Goal: Transaction & Acquisition: Purchase product/service

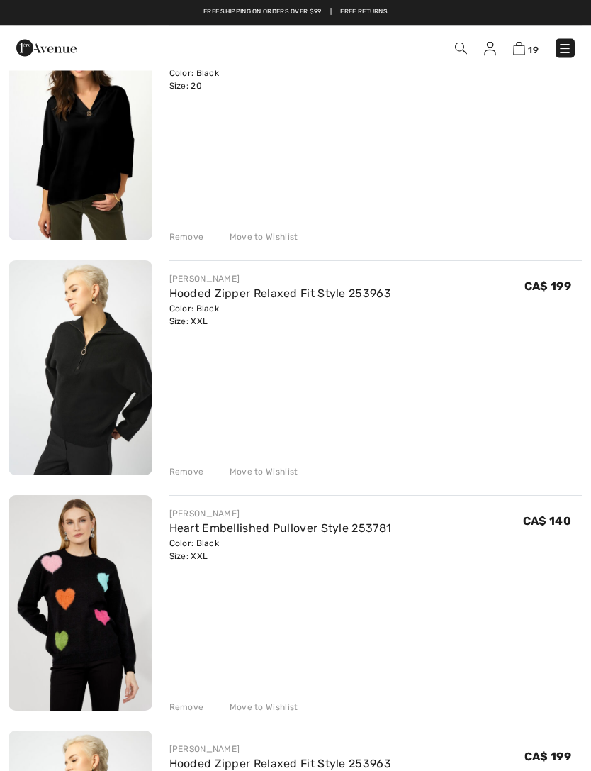
scroll to position [185, 0]
click at [196, 707] on div "Remove" at bounding box center [186, 706] width 35 height 13
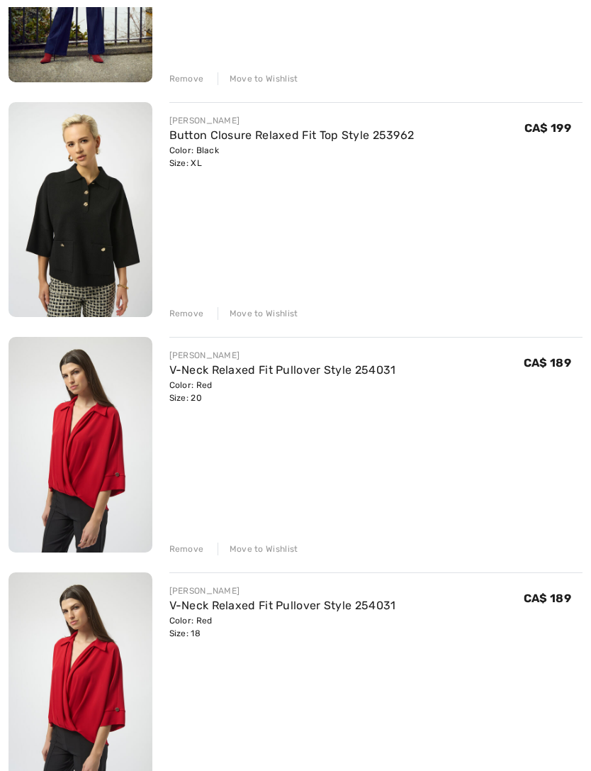
scroll to position [1558, 0]
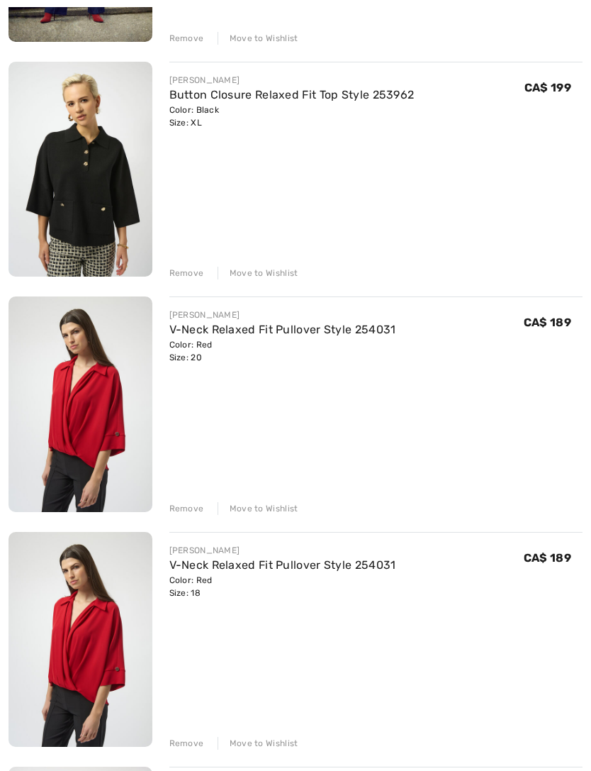
click at [193, 507] on div "Remove" at bounding box center [186, 508] width 35 height 13
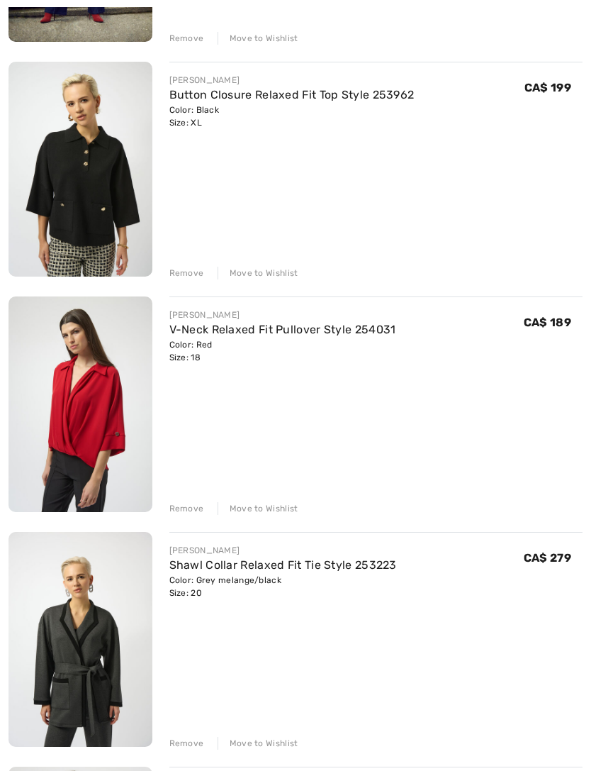
click at [196, 508] on div "Remove" at bounding box center [186, 508] width 35 height 13
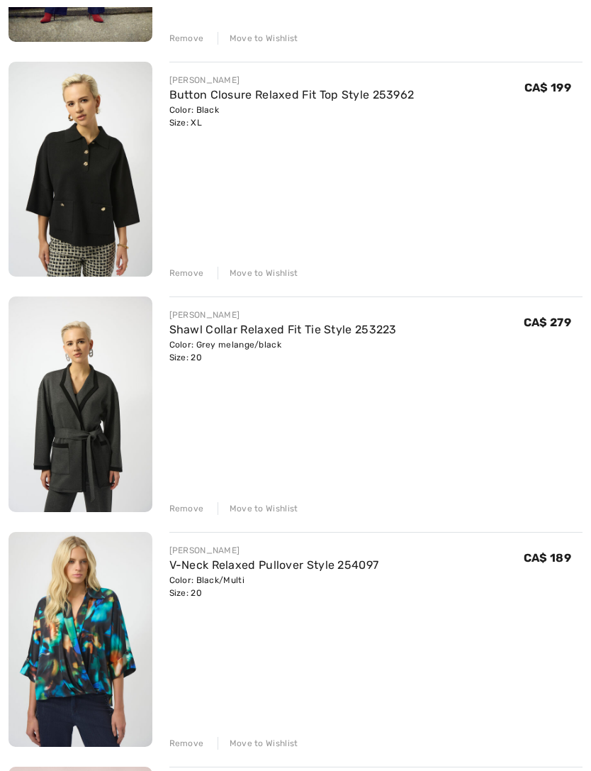
click at [306, 569] on link "V-Neck Relaxed Pullover Style 254097" at bounding box center [274, 564] width 210 height 13
click at [200, 574] on div "Color: Black/Multi Size: 20" at bounding box center [274, 587] width 210 height 26
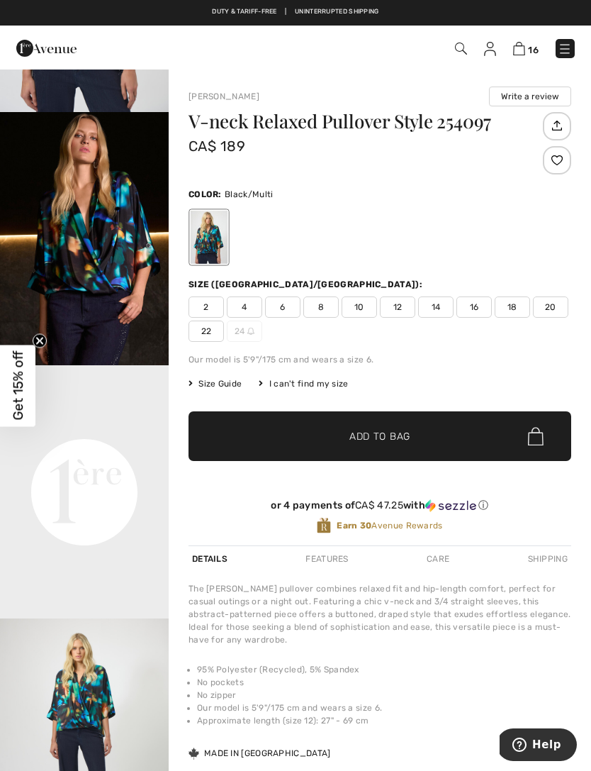
scroll to position [191, 0]
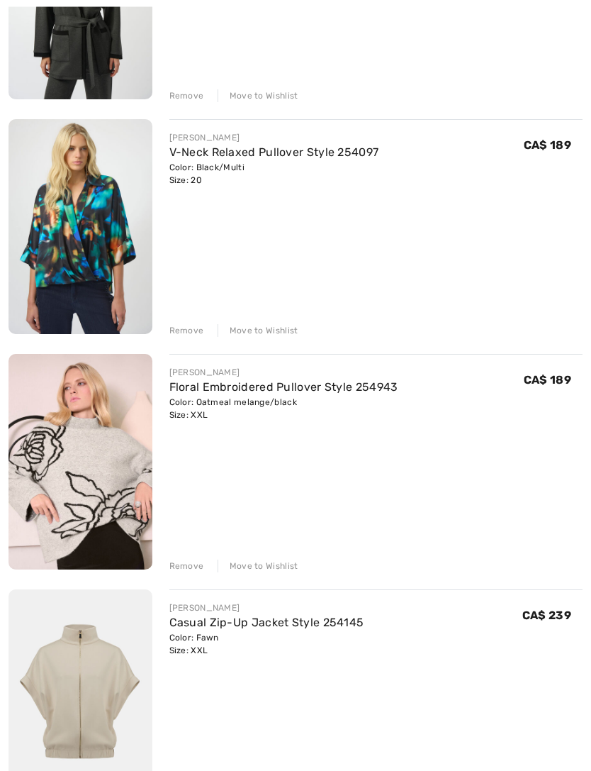
scroll to position [1980, 0]
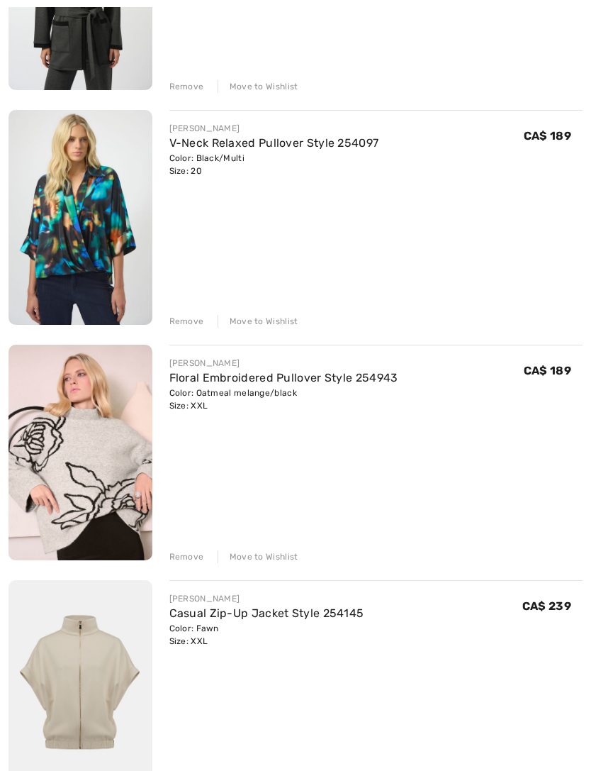
click at [192, 560] on div "Remove" at bounding box center [186, 556] width 35 height 13
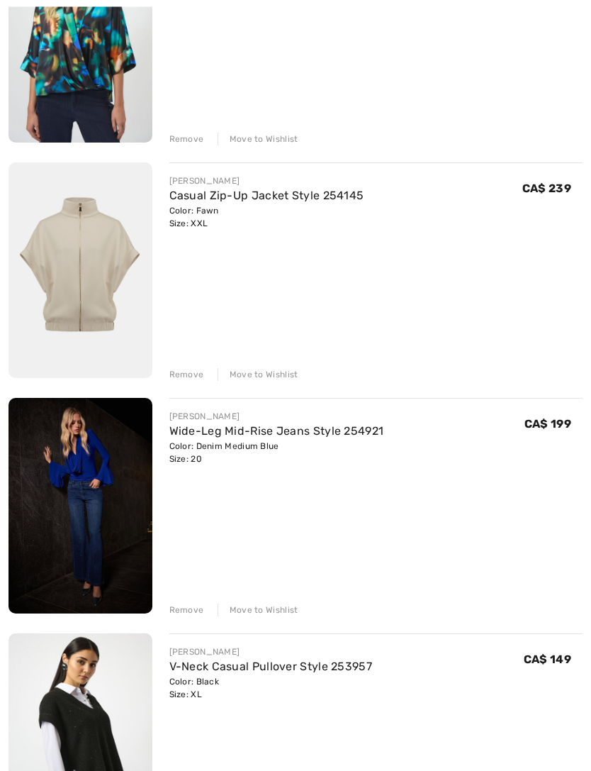
scroll to position [2175, 0]
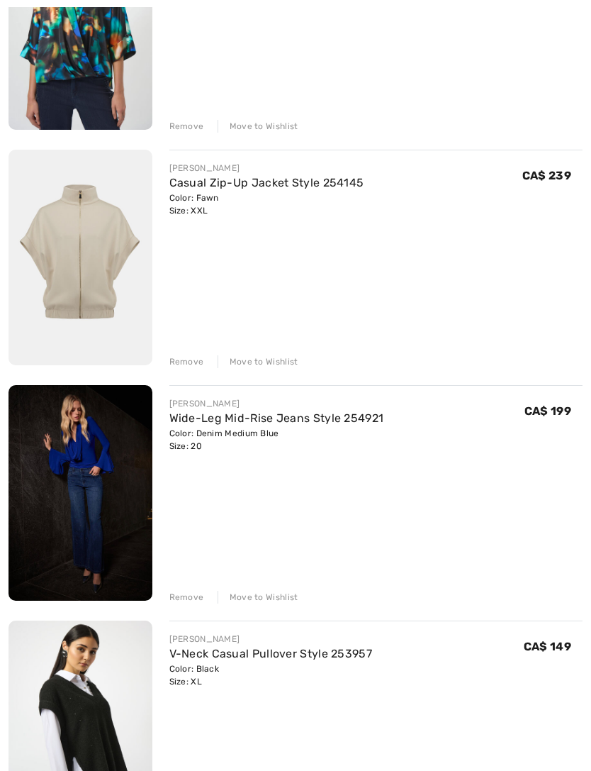
click at [188, 600] on div "Remove" at bounding box center [186, 597] width 35 height 13
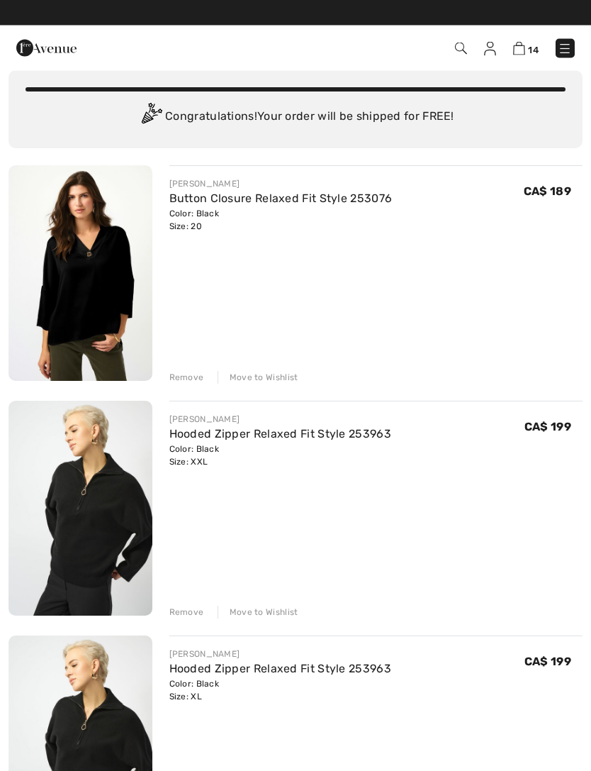
scroll to position [0, 0]
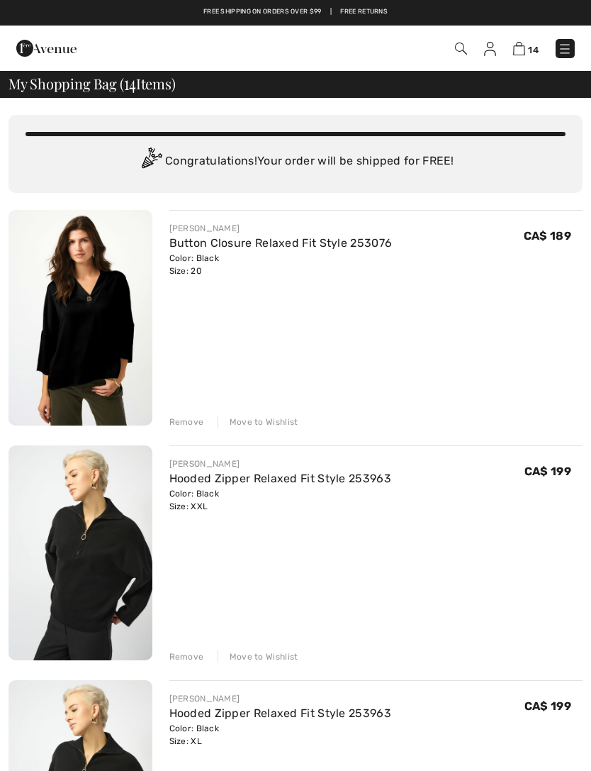
click at [318, 259] on div "Color: Black Size: 20" at bounding box center [280, 265] width 223 height 26
click at [318, 238] on link "Button Closure Relaxed Fit Style 253076" at bounding box center [280, 242] width 223 height 13
click at [228, 267] on div "Color: Black Size: 20" at bounding box center [280, 265] width 223 height 26
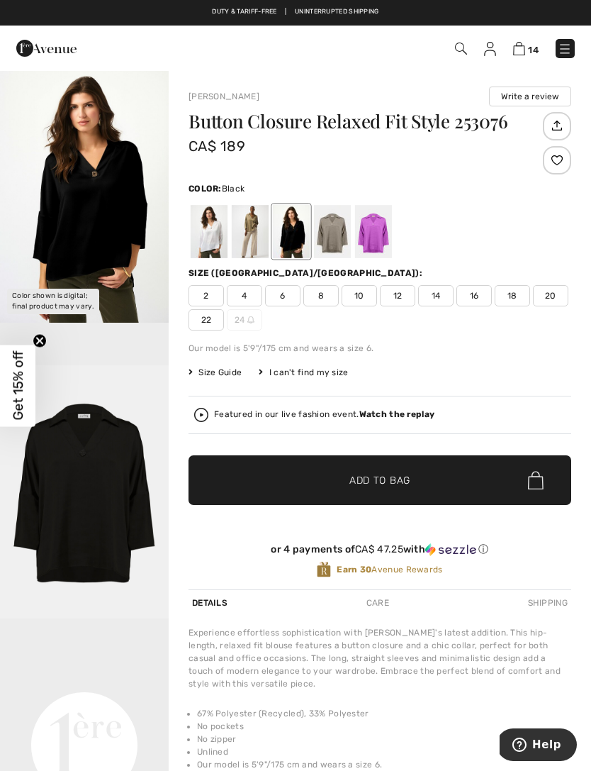
scroll to position [48, 0]
click at [214, 241] on div at bounding box center [209, 231] width 37 height 53
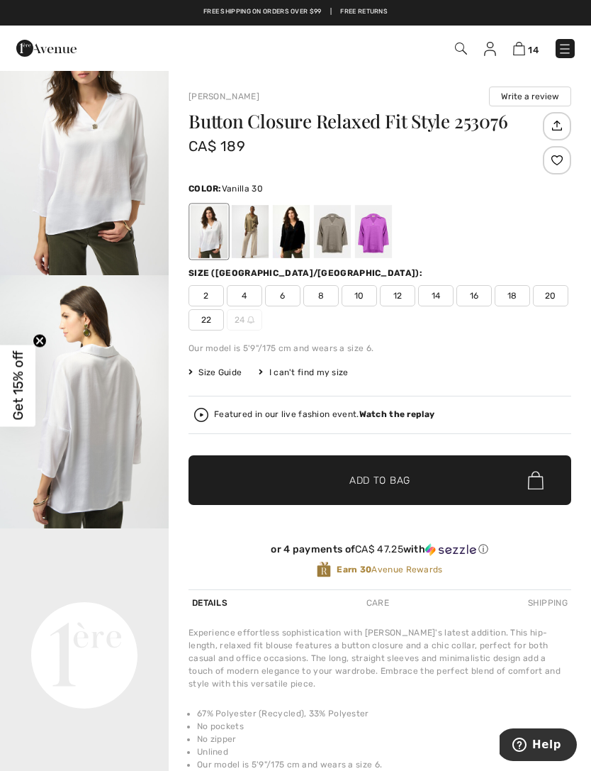
scroll to position [0, 0]
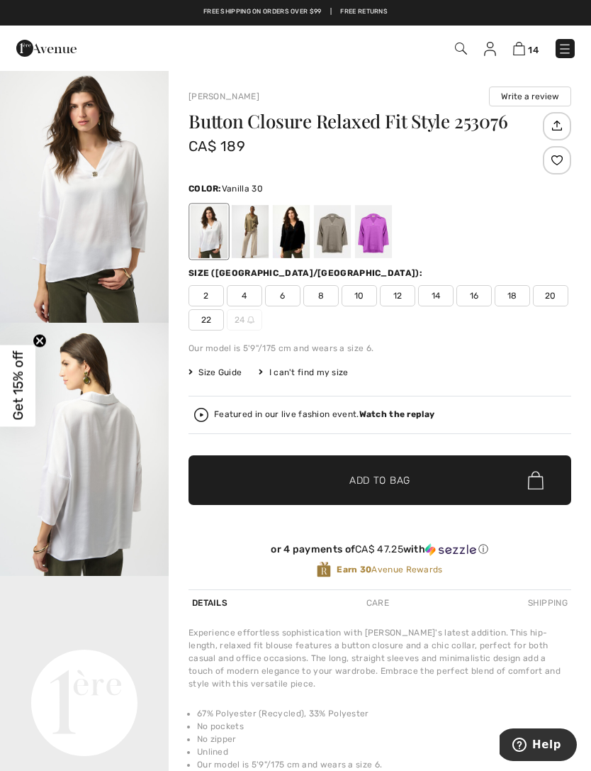
click at [258, 235] on div at bounding box center [250, 231] width 37 height 53
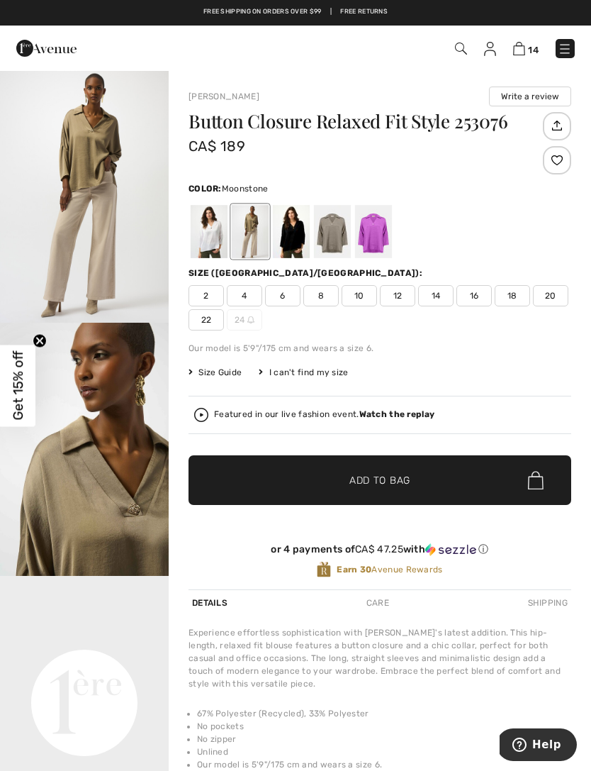
click at [333, 235] on div at bounding box center [332, 231] width 37 height 53
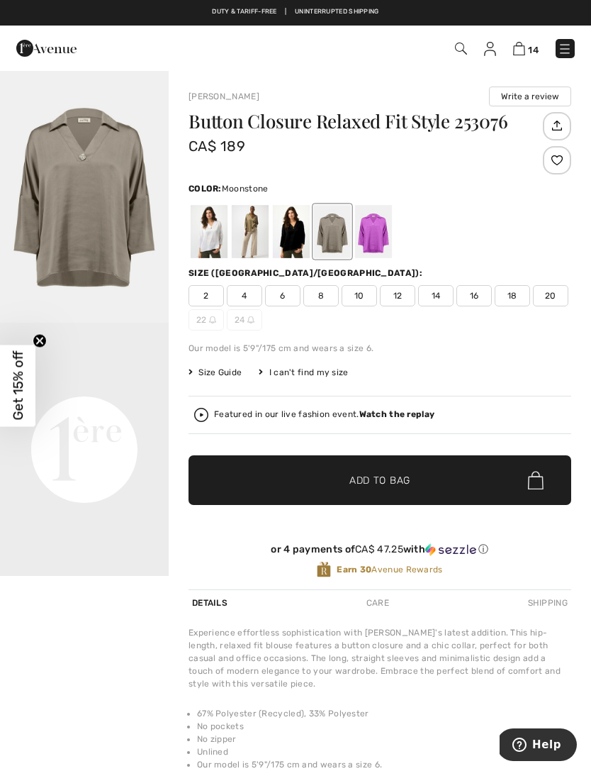
click at [372, 233] on div at bounding box center [373, 231] width 37 height 53
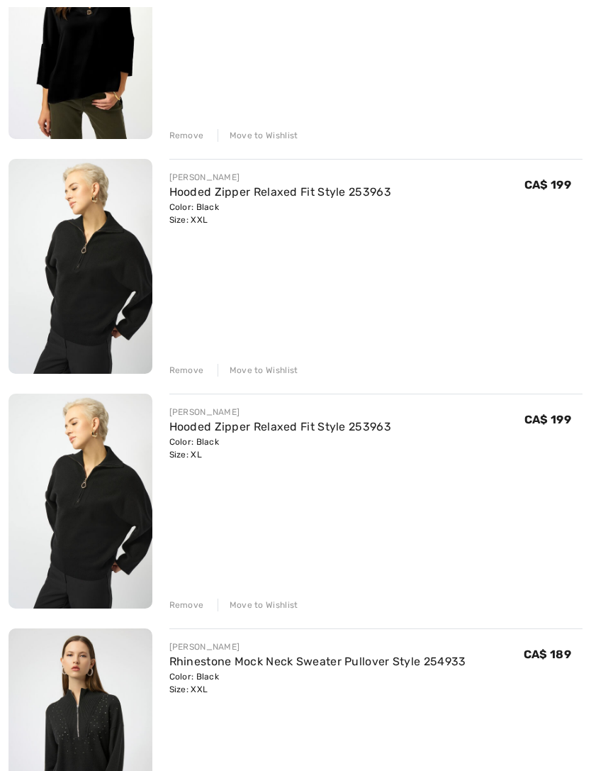
scroll to position [330, 0]
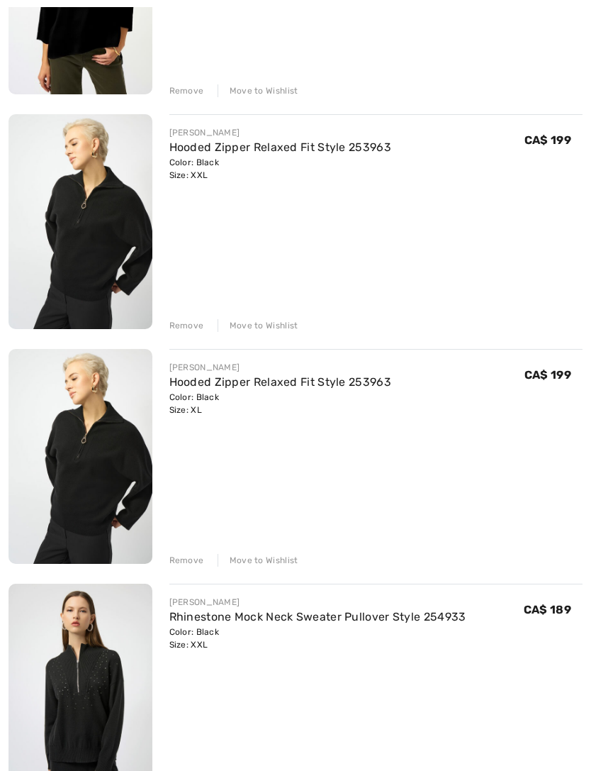
click at [189, 325] on div "Remove" at bounding box center [186, 326] width 35 height 13
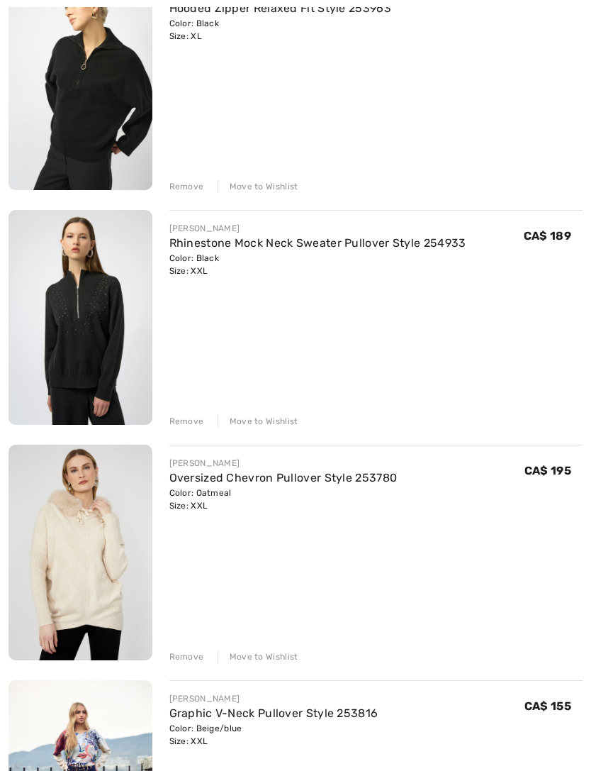
scroll to position [504, 0]
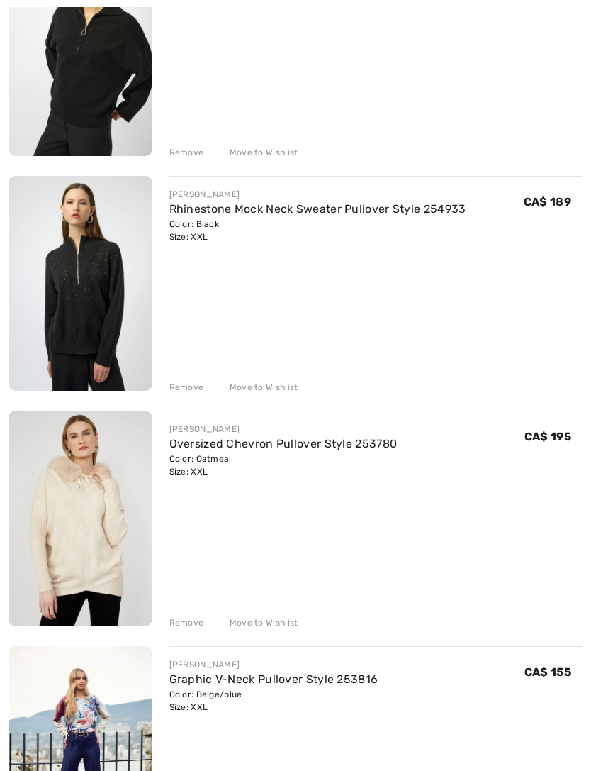
click at [96, 286] on img at bounding box center [81, 283] width 144 height 215
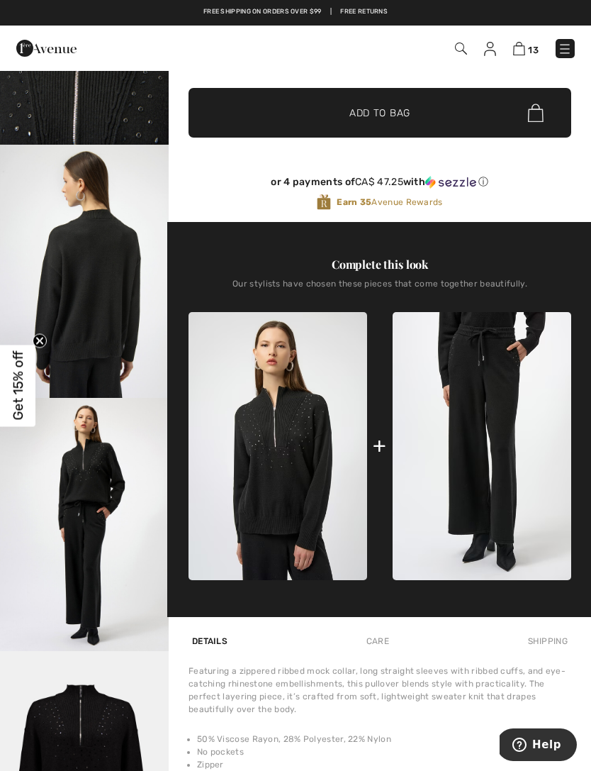
scroll to position [281, 0]
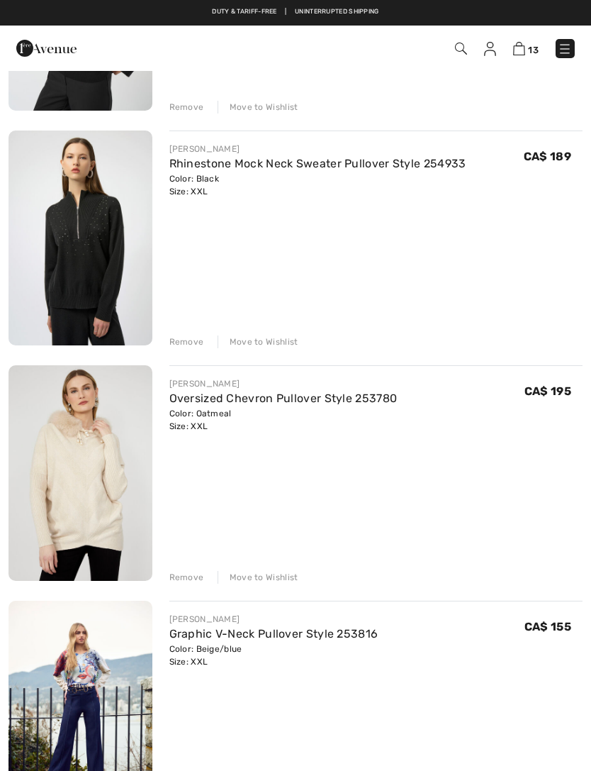
click at [200, 340] on div "Remove" at bounding box center [186, 341] width 35 height 13
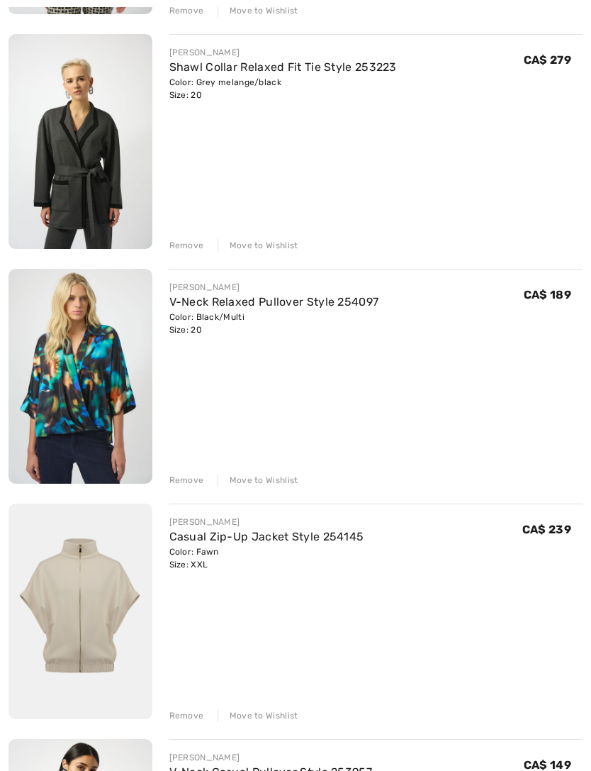
scroll to position [1395, 0]
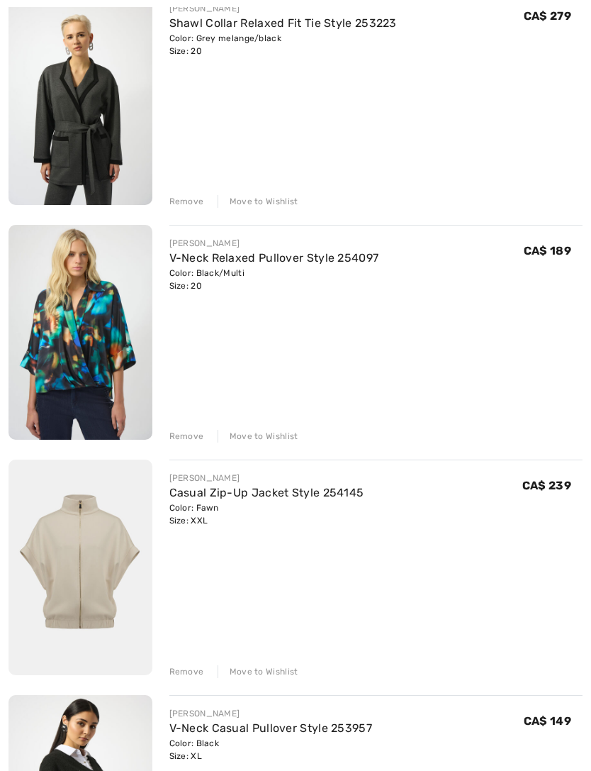
click at [188, 675] on div "Remove" at bounding box center [186, 671] width 35 height 13
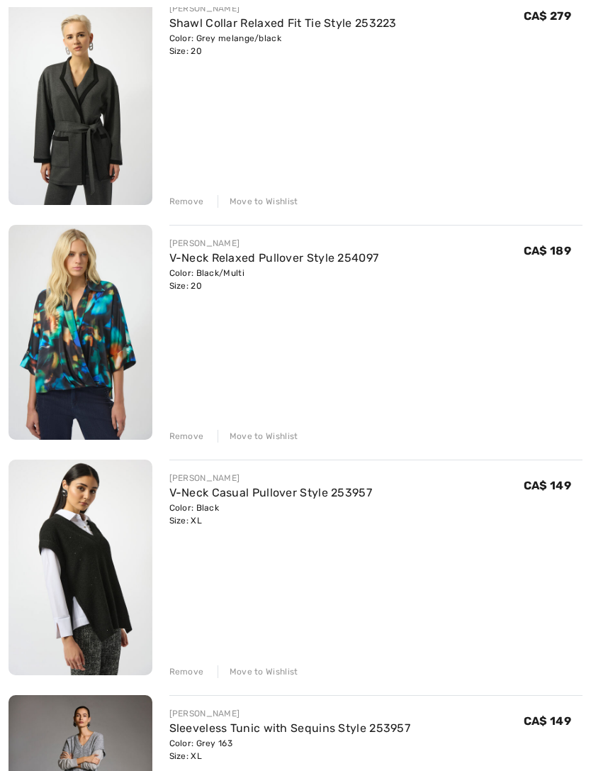
click at [188, 665] on div "Remove" at bounding box center [186, 671] width 35 height 13
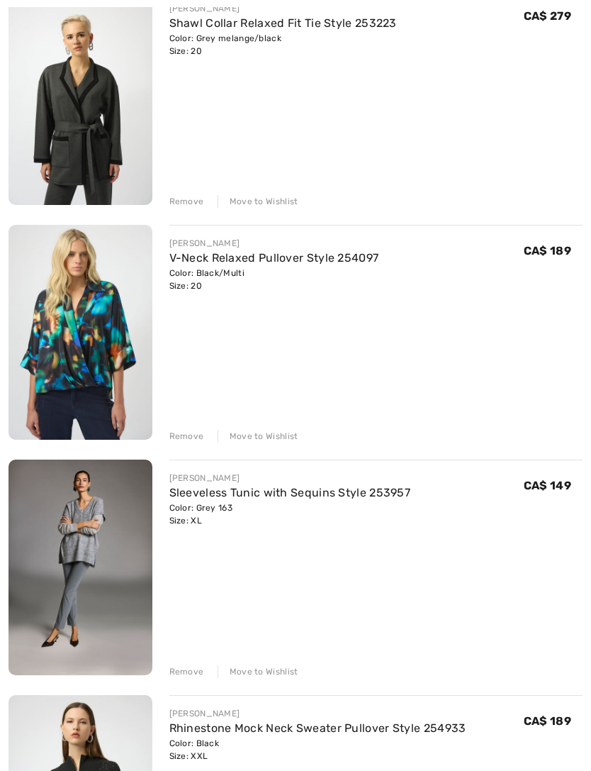
click at [191, 667] on div "Remove" at bounding box center [186, 671] width 35 height 13
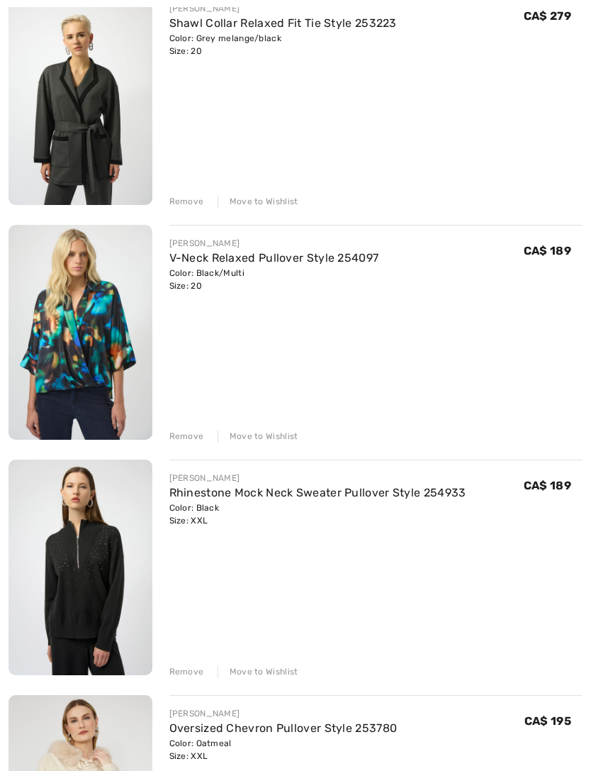
click at [195, 669] on div "Remove" at bounding box center [186, 671] width 35 height 13
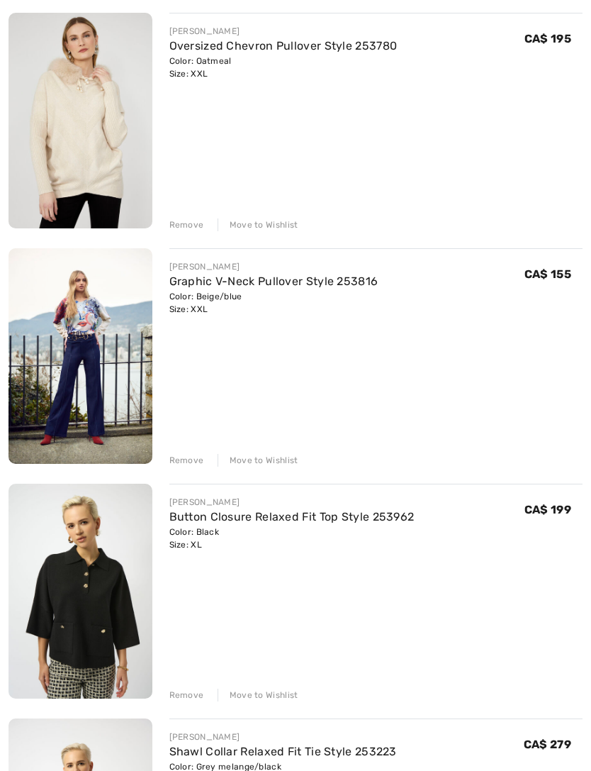
scroll to position [683, 0]
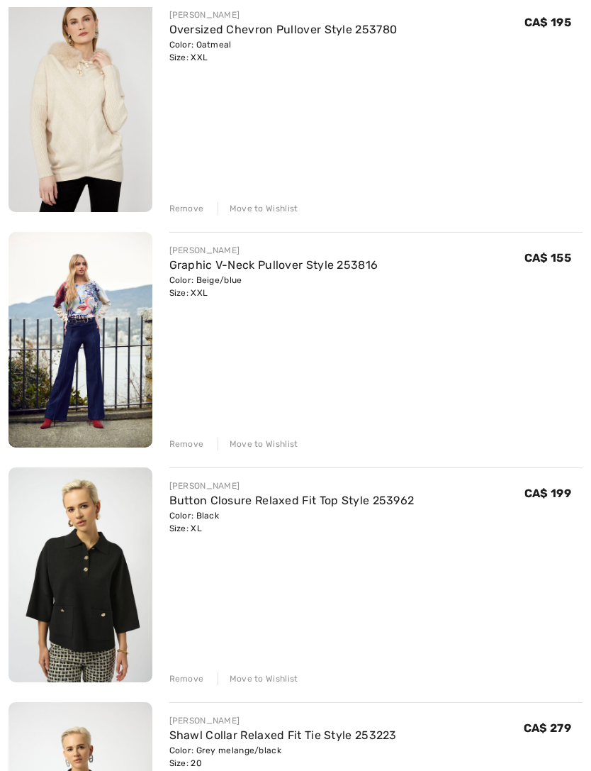
click at [108, 299] on img at bounding box center [81, 341] width 144 height 216
click at [130, 252] on img at bounding box center [81, 341] width 144 height 216
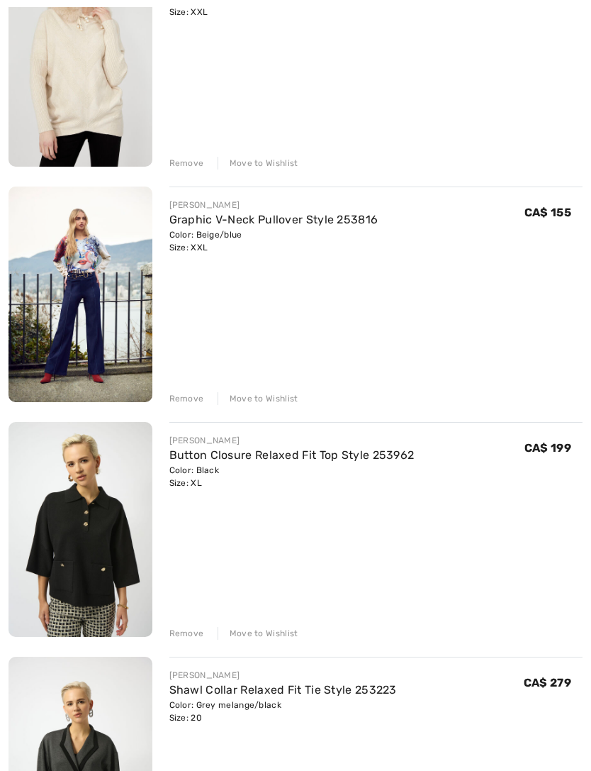
click at [321, 220] on link "Graphic V-Neck Pullover Style 253816" at bounding box center [273, 219] width 209 height 13
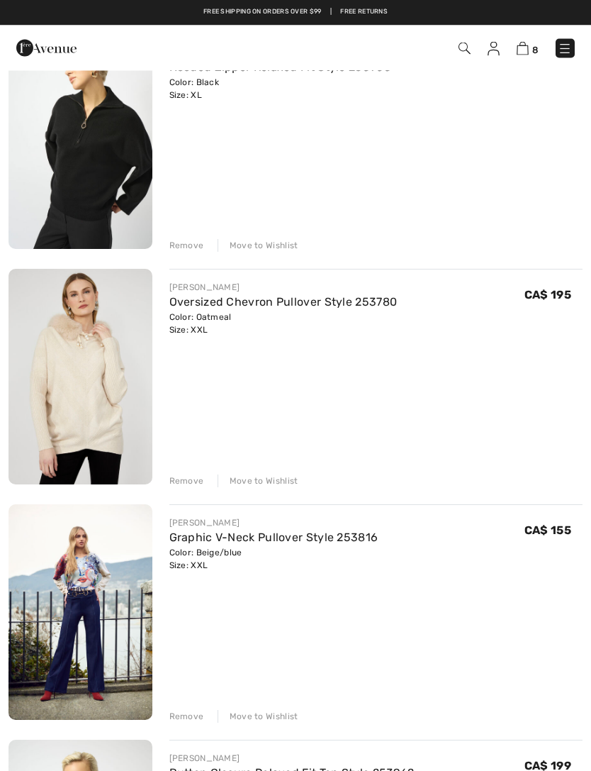
scroll to position [345, 0]
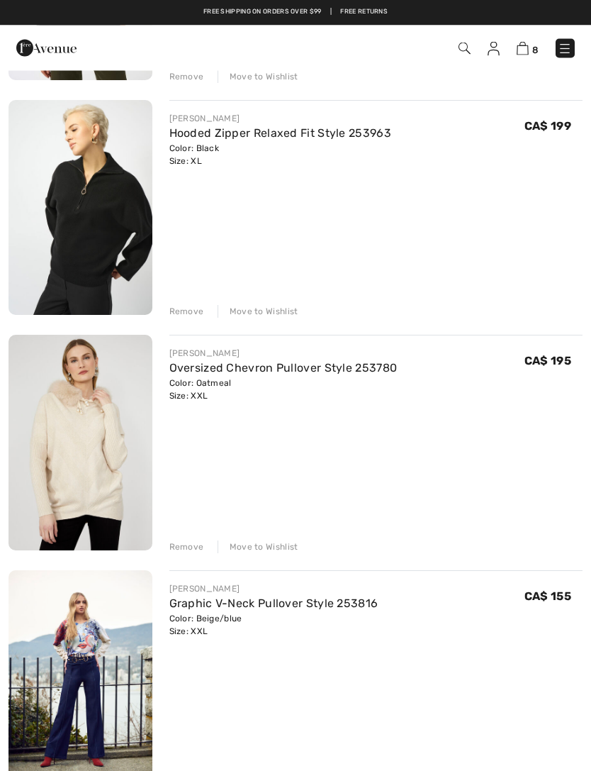
click at [191, 309] on div "Remove" at bounding box center [186, 312] width 35 height 13
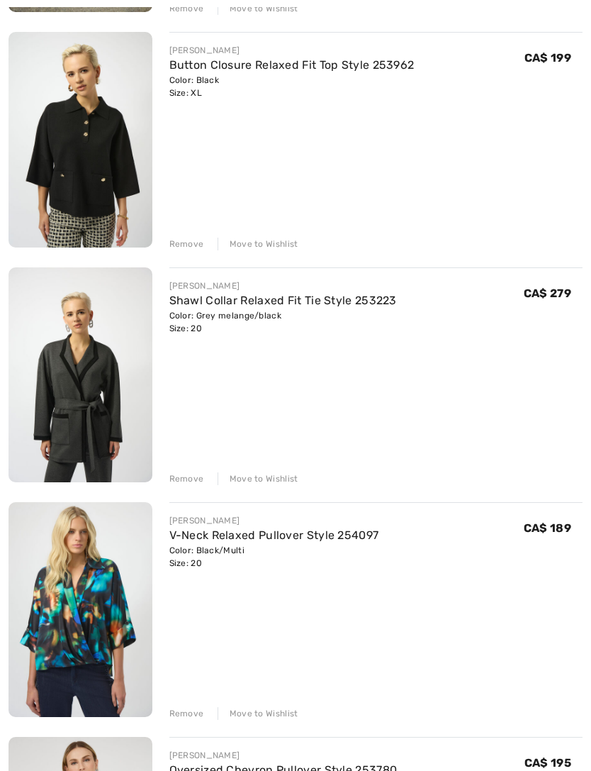
scroll to position [887, 0]
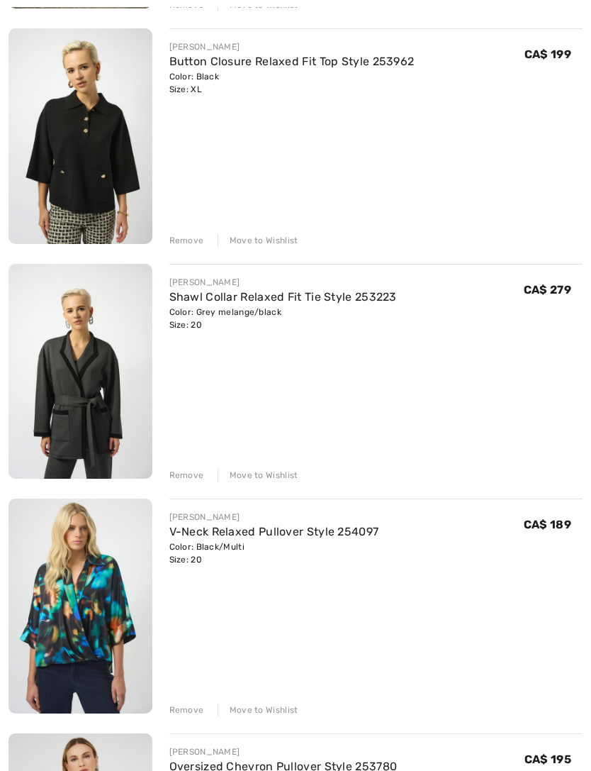
click at [199, 467] on div "Remove Move to Wishlist" at bounding box center [376, 474] width 414 height 16
click at [186, 473] on div "Remove" at bounding box center [186, 475] width 35 height 13
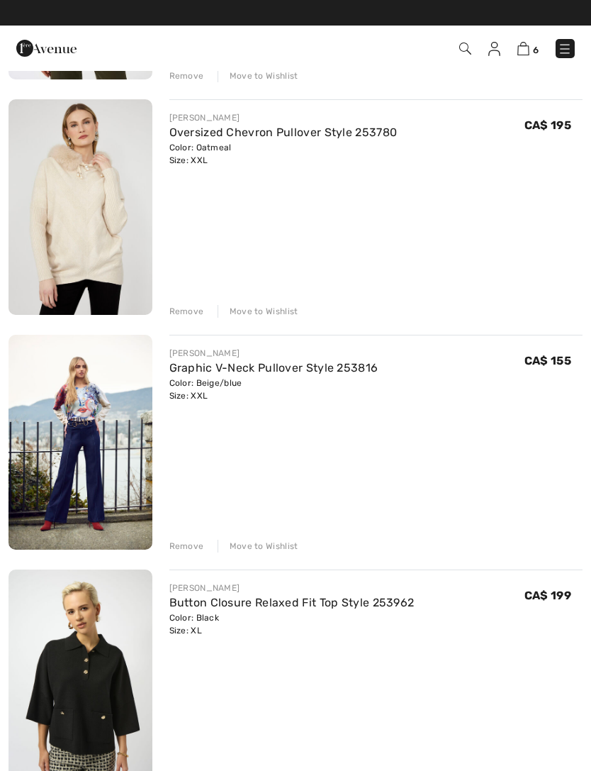
scroll to position [326, 0]
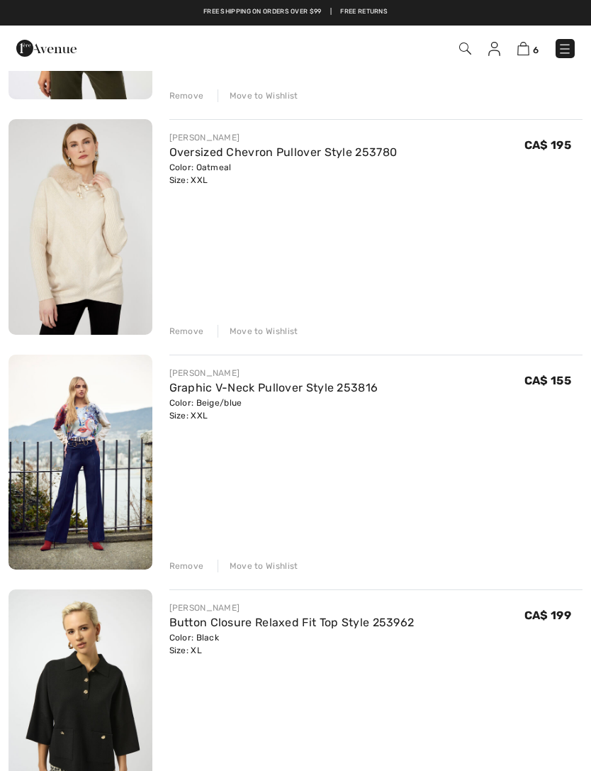
click at [196, 330] on div "Remove" at bounding box center [186, 331] width 35 height 13
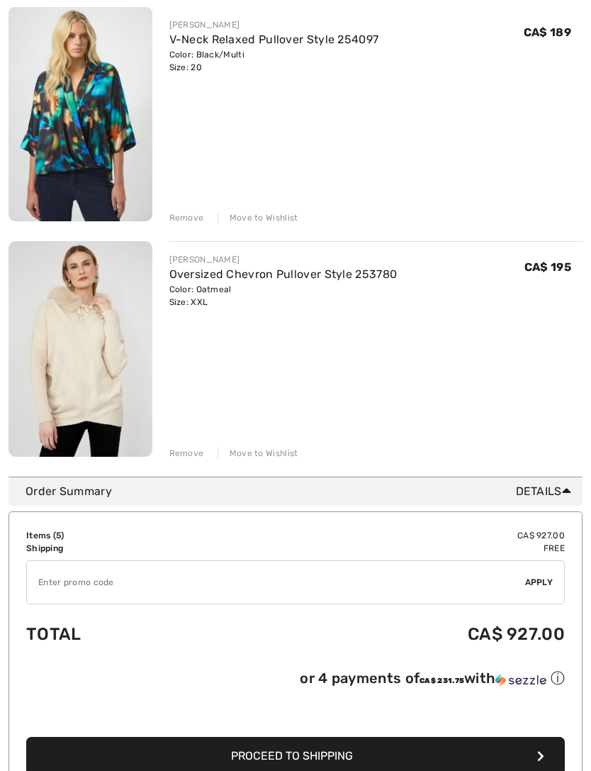
scroll to position [909, 0]
click at [228, 274] on link "Oversized Chevron Pullover Style 253780" at bounding box center [283, 273] width 228 height 13
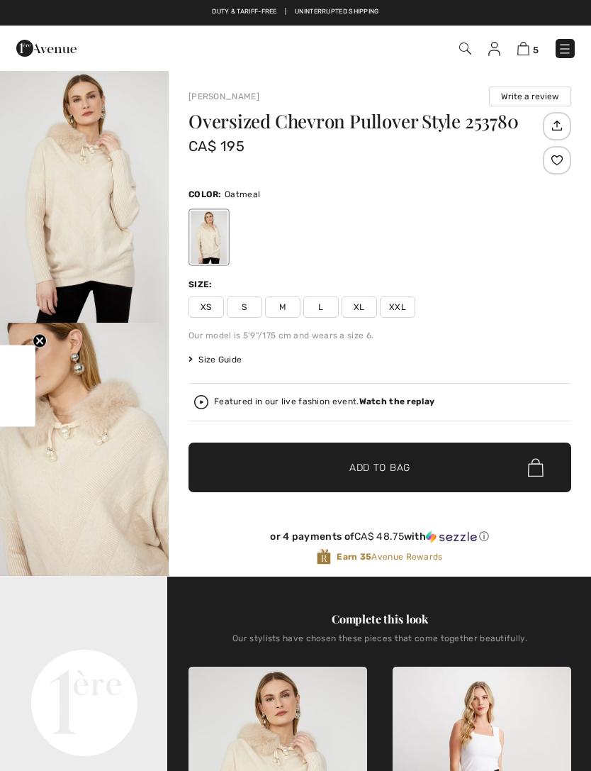
checkbox input "true"
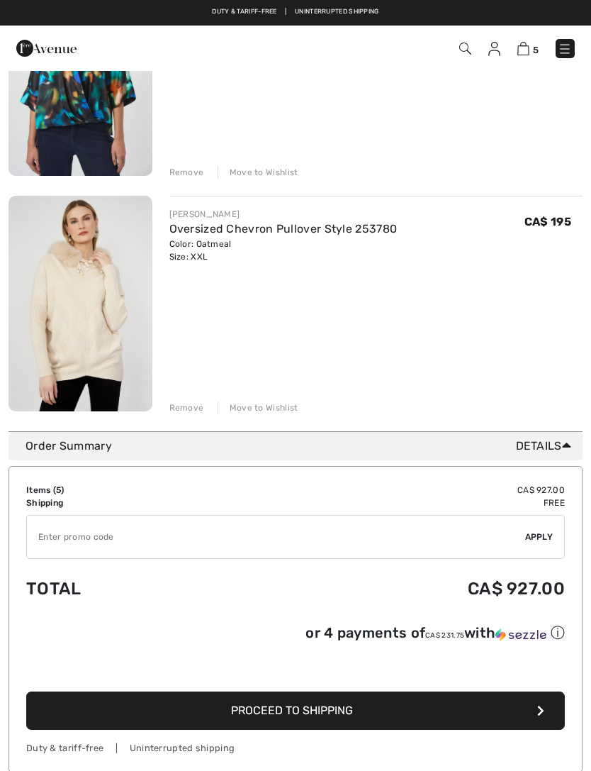
click at [191, 410] on div "Remove" at bounding box center [186, 407] width 35 height 13
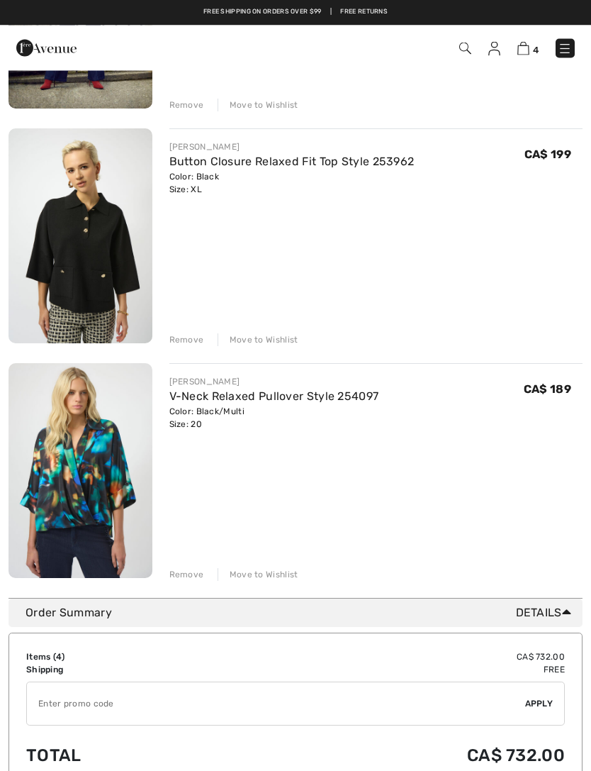
scroll to position [552, 0]
click at [213, 400] on link "V-Neck Relaxed Pullover Style 254097" at bounding box center [274, 395] width 210 height 13
click at [238, 397] on link "V-Neck Relaxed Pullover Style 254097" at bounding box center [274, 395] width 210 height 13
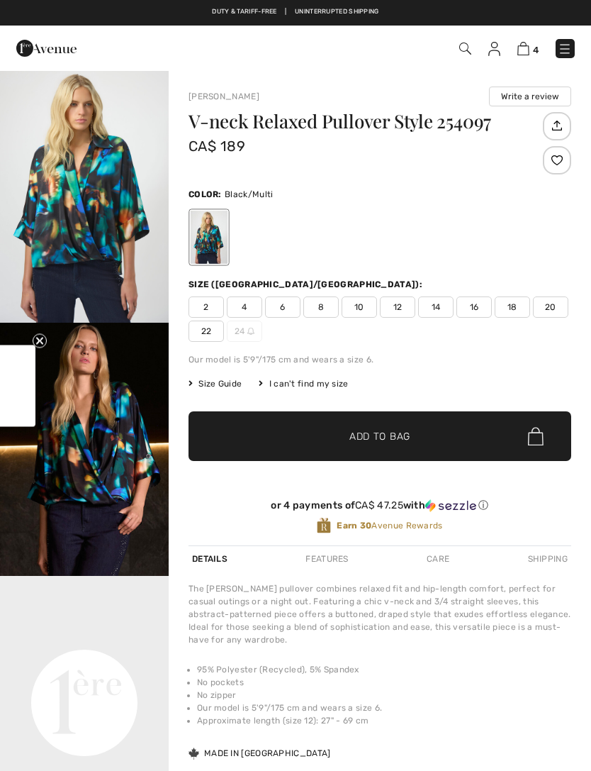
checkbox input "true"
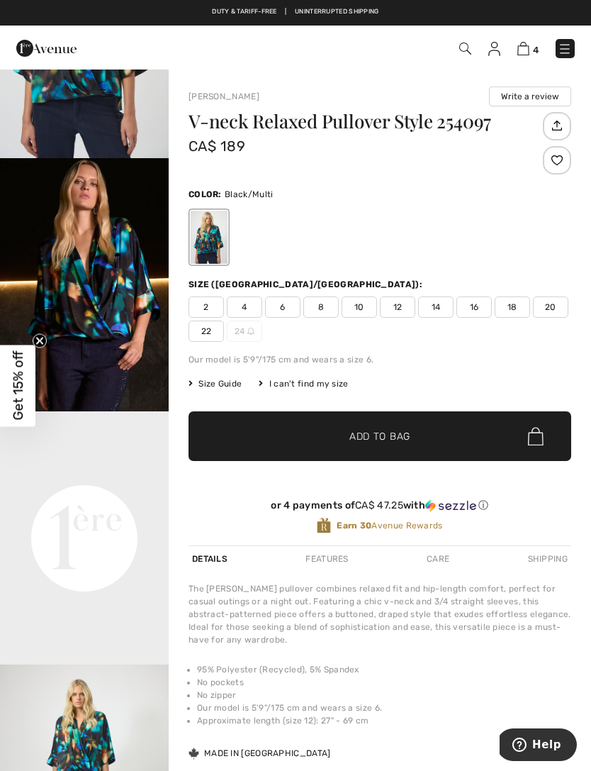
click at [203, 532] on div "Earn 30 Avenue Rewards" at bounding box center [380, 525] width 383 height 17
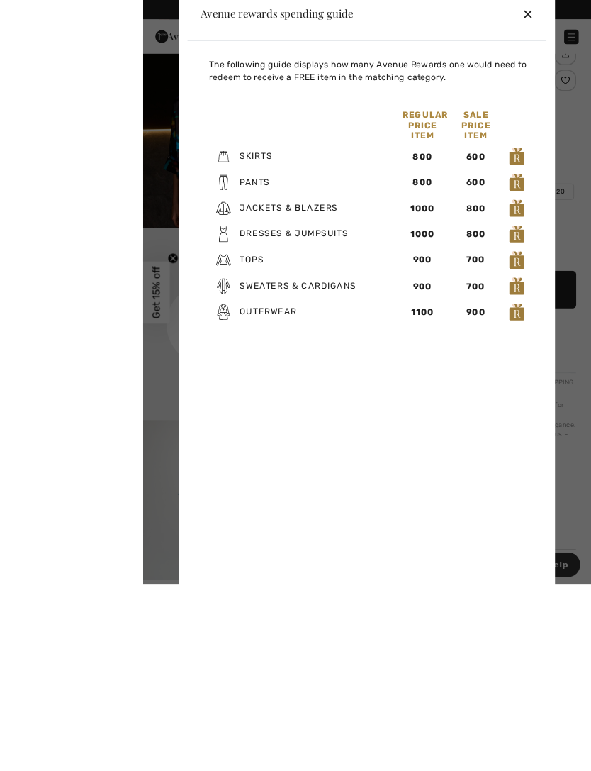
scroll to position [133, 0]
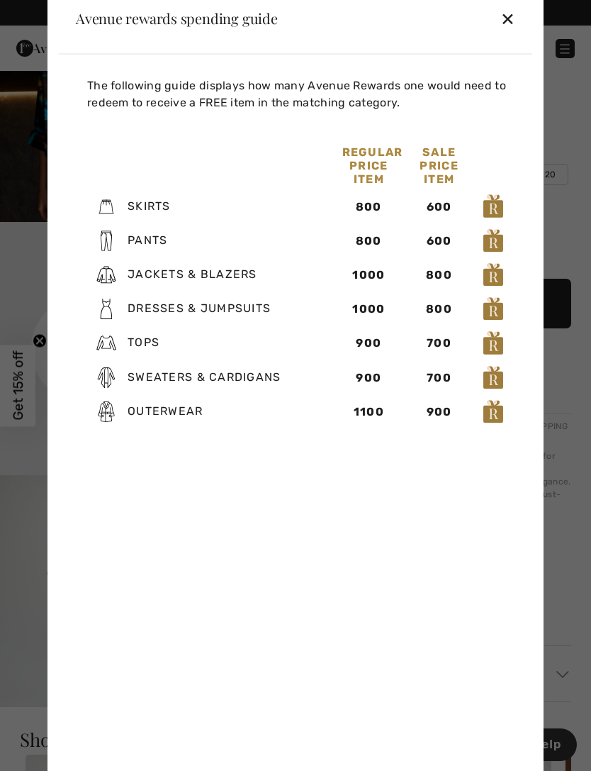
click at [514, 33] on div "✕" at bounding box center [508, 19] width 15 height 30
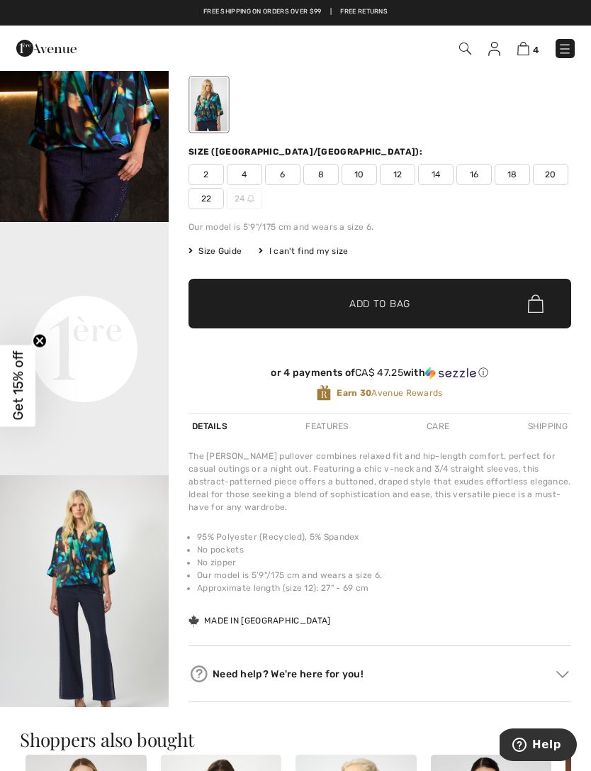
click at [212, 111] on div at bounding box center [209, 104] width 37 height 53
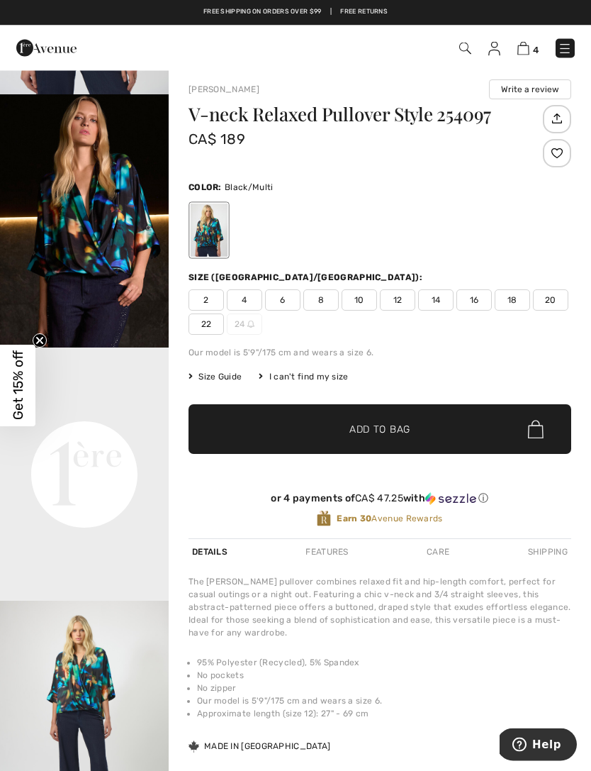
scroll to position [0, 0]
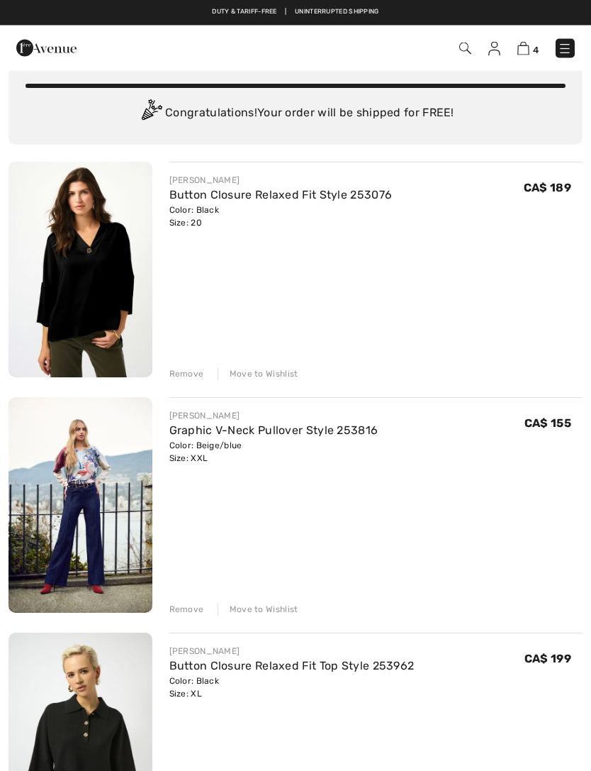
scroll to position [48, 0]
click at [303, 431] on link "Graphic V-Neck Pullover Style 253816" at bounding box center [273, 429] width 209 height 13
click at [101, 481] on img at bounding box center [81, 505] width 144 height 216
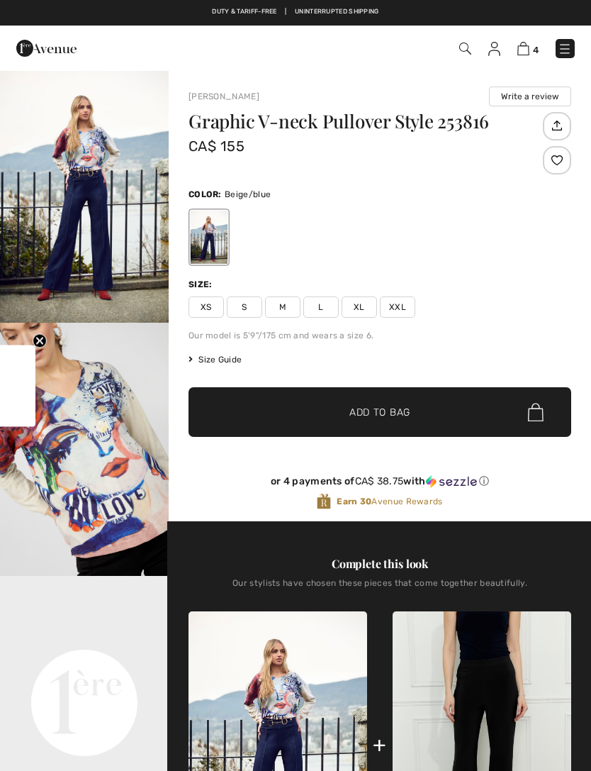
checkbox input "true"
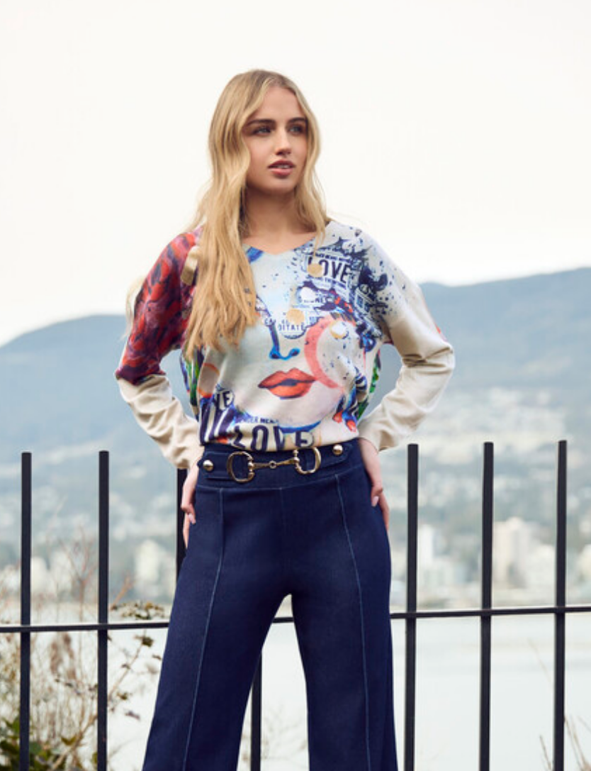
click at [108, 69] on img "1 / 5" at bounding box center [84, 195] width 169 height 253
click at [107, 69] on img "1 / 5" at bounding box center [84, 195] width 169 height 253
click at [108, 12] on img at bounding box center [55, 114] width 169 height 253
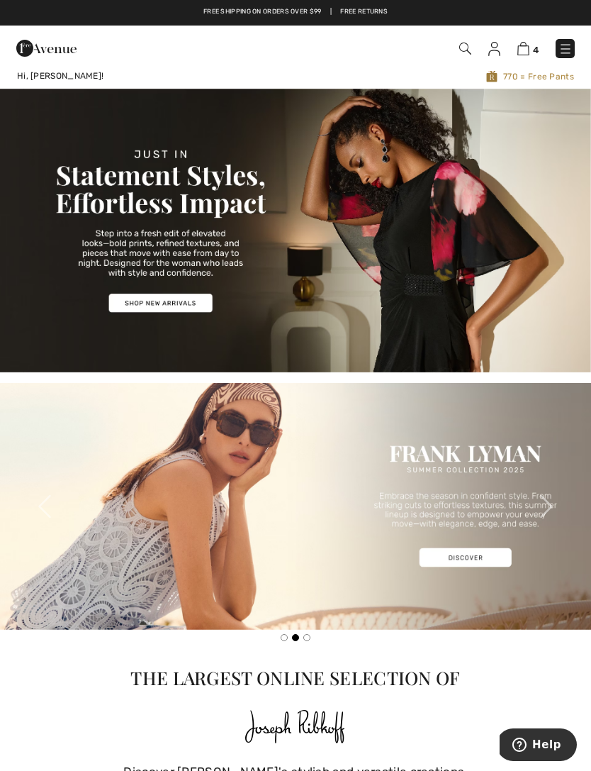
click at [537, 54] on span "4" at bounding box center [536, 50] width 6 height 11
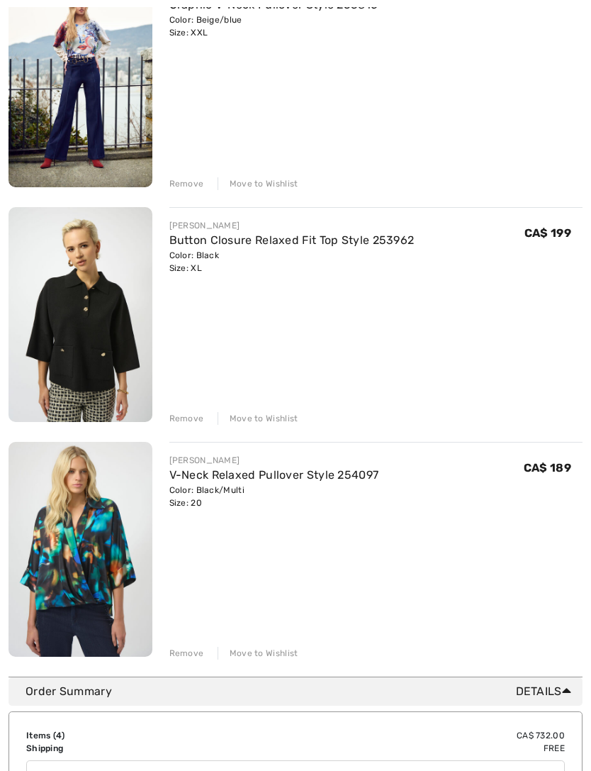
scroll to position [473, 0]
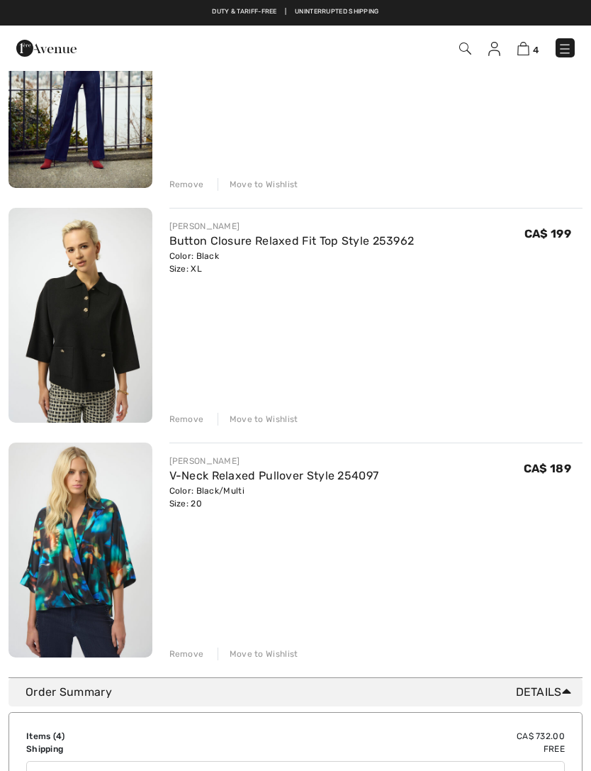
click at [92, 551] on img at bounding box center [81, 549] width 144 height 215
click at [229, 484] on div "Color: Black/Multi Size: 20" at bounding box center [274, 497] width 210 height 26
click at [300, 469] on link "V-Neck Relaxed Pullover Style 254097" at bounding box center [274, 475] width 210 height 13
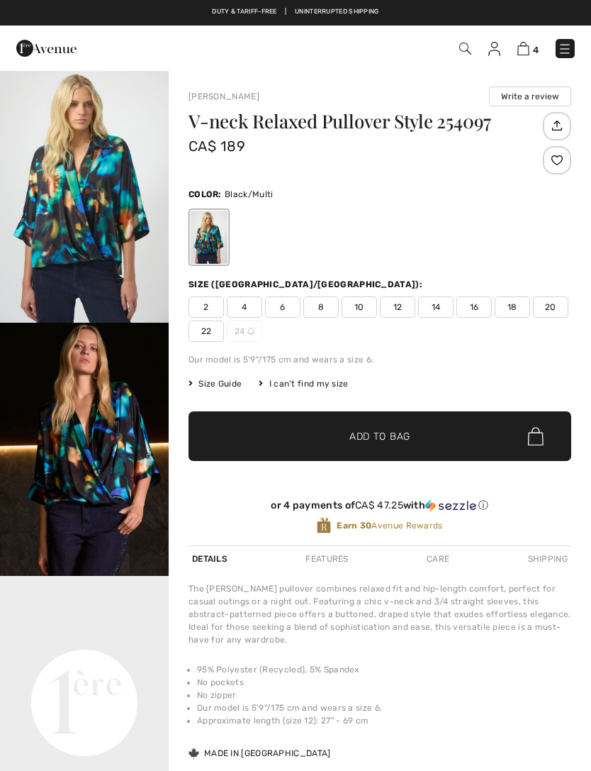
checkbox input "true"
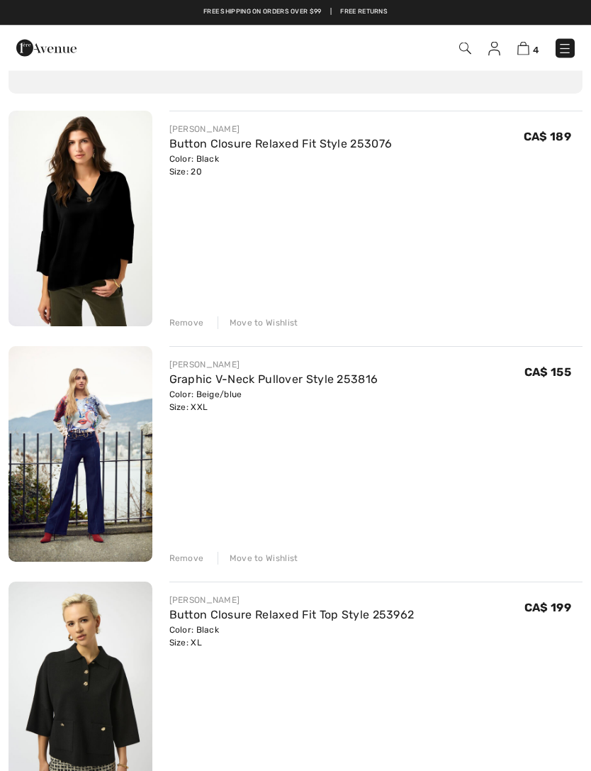
scroll to position [94, 0]
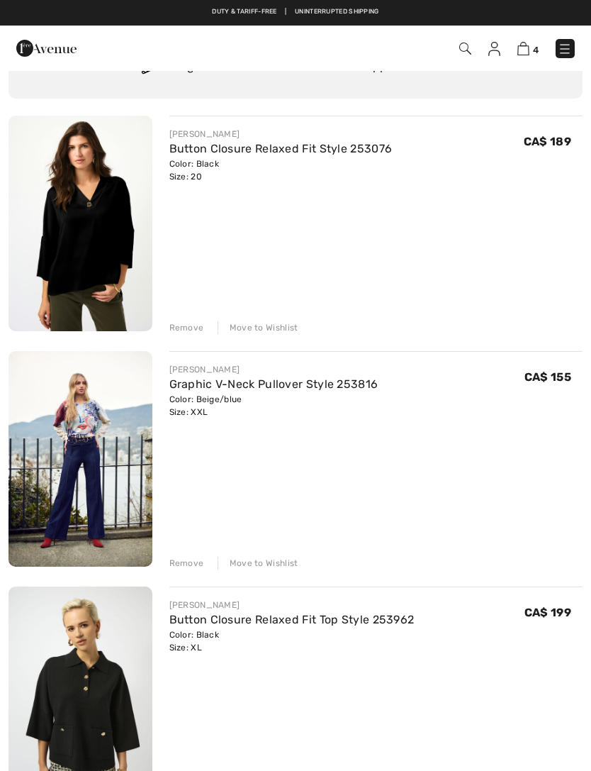
click at [213, 398] on div "Color: Beige/blue Size: XXL" at bounding box center [273, 406] width 209 height 26
click at [316, 381] on link "Graphic V-Neck Pullover Style 253816" at bounding box center [273, 383] width 209 height 13
click at [196, 563] on div "Remove" at bounding box center [186, 563] width 35 height 13
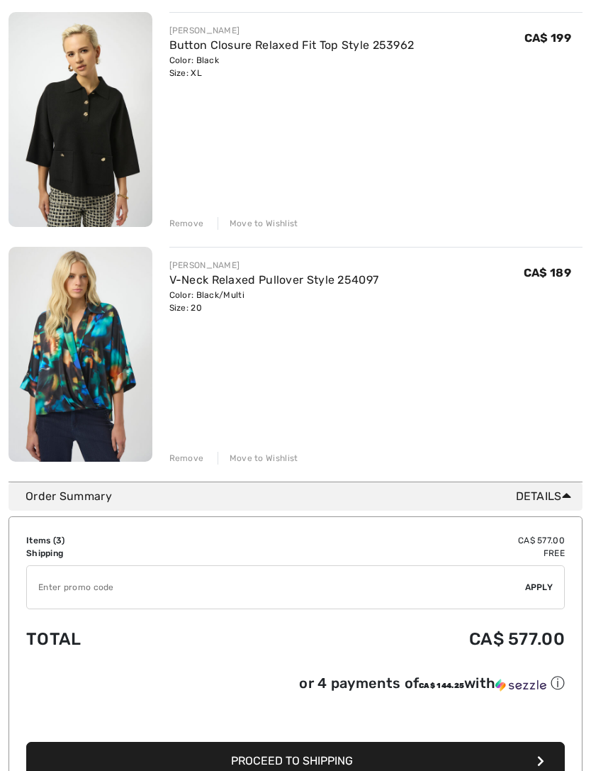
scroll to position [433, 0]
click at [102, 358] on img at bounding box center [81, 354] width 144 height 215
click at [259, 273] on link "V-Neck Relaxed Pullover Style 254097" at bounding box center [274, 279] width 210 height 13
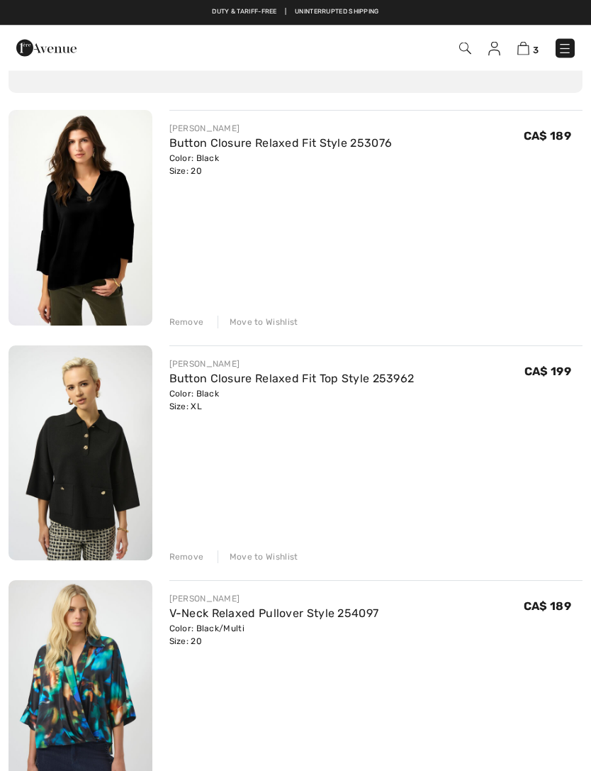
scroll to position [96, 0]
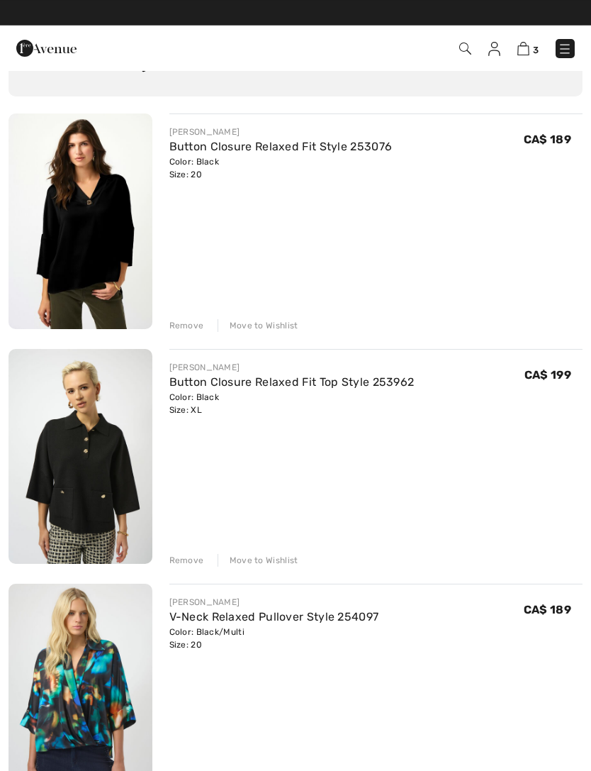
click at [228, 387] on link "Button Closure Relaxed Fit Top Style 253962" at bounding box center [291, 381] width 245 height 13
click at [115, 468] on img at bounding box center [81, 456] width 144 height 215
click at [132, 496] on img at bounding box center [81, 456] width 144 height 215
click at [354, 389] on link "Button Closure Relaxed Fit Top Style 253962" at bounding box center [291, 381] width 245 height 13
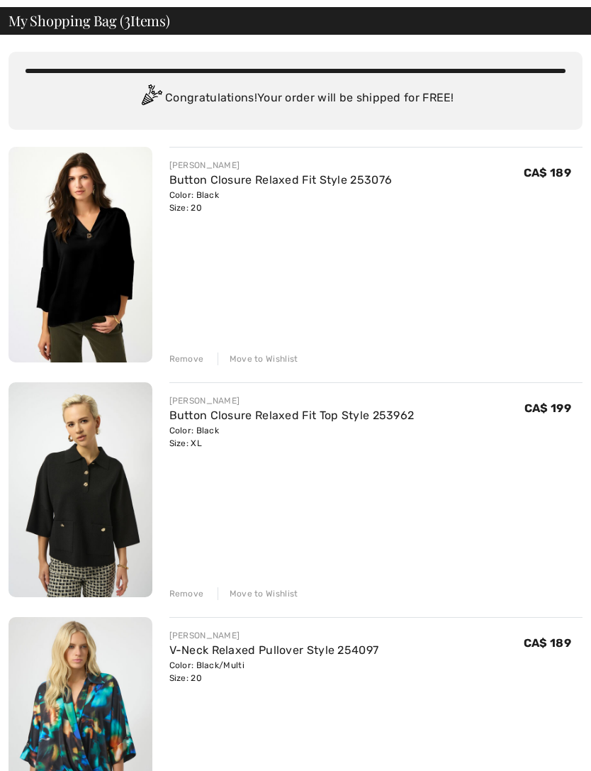
click at [89, 457] on img at bounding box center [81, 489] width 144 height 215
